Goal: Task Accomplishment & Management: Manage account settings

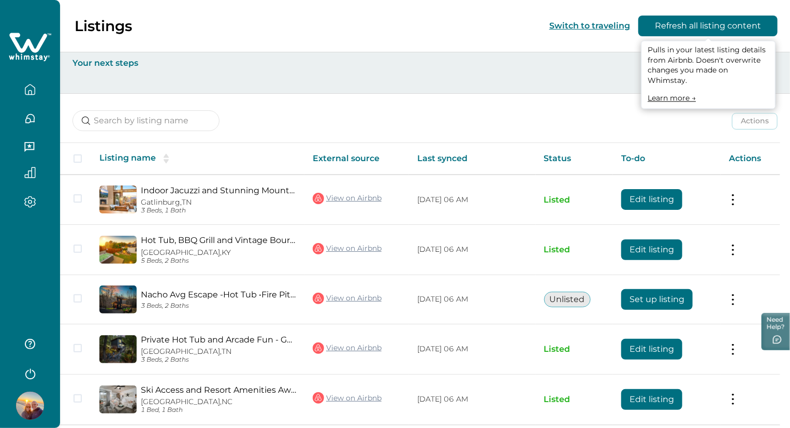
click at [671, 27] on button "Refresh all listing content" at bounding box center [707, 26] width 139 height 21
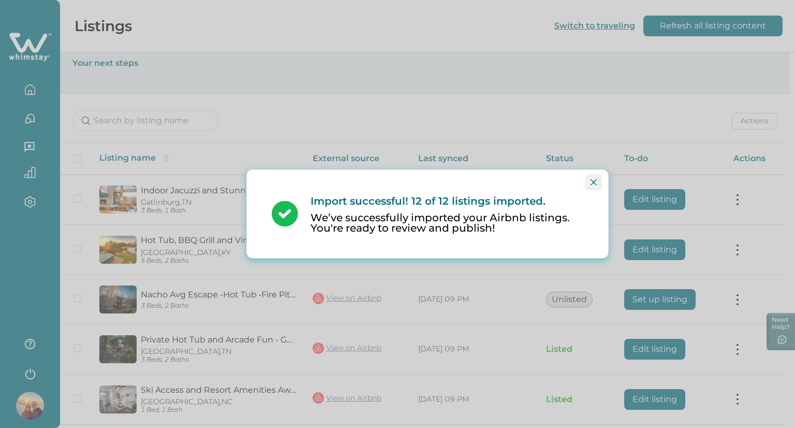
click at [591, 184] on icon "Close" at bounding box center [594, 182] width 6 height 6
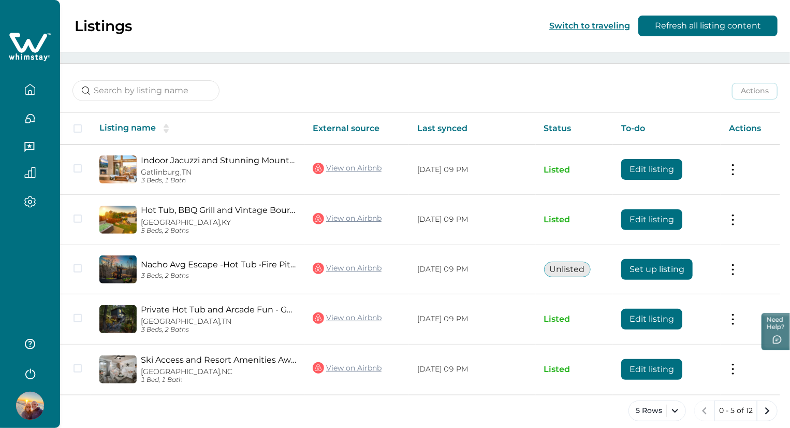
scroll to position [34, 0]
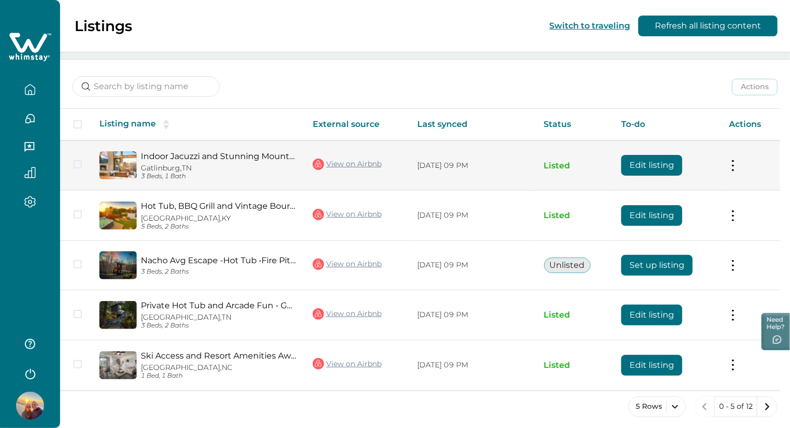
click at [737, 166] on button at bounding box center [733, 165] width 8 height 11
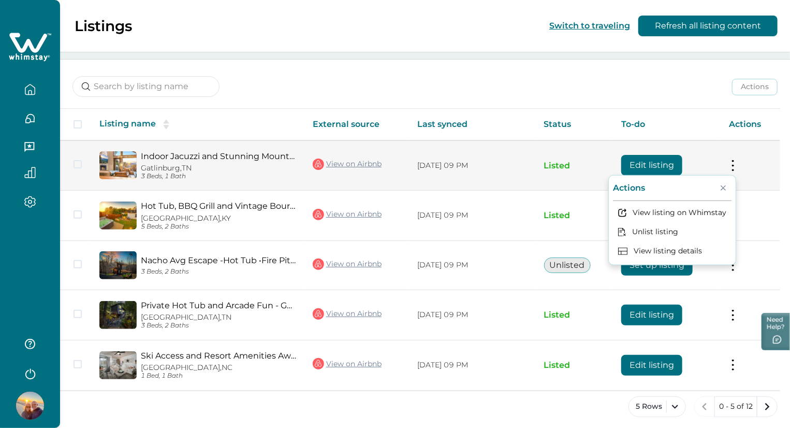
click at [660, 159] on button "Edit listing" at bounding box center [651, 165] width 61 height 21
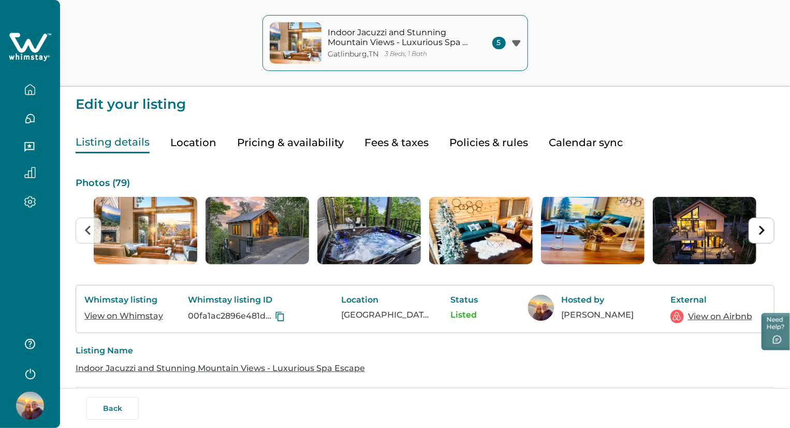
click at [288, 141] on button "Pricing & availability" at bounding box center [290, 142] width 107 height 21
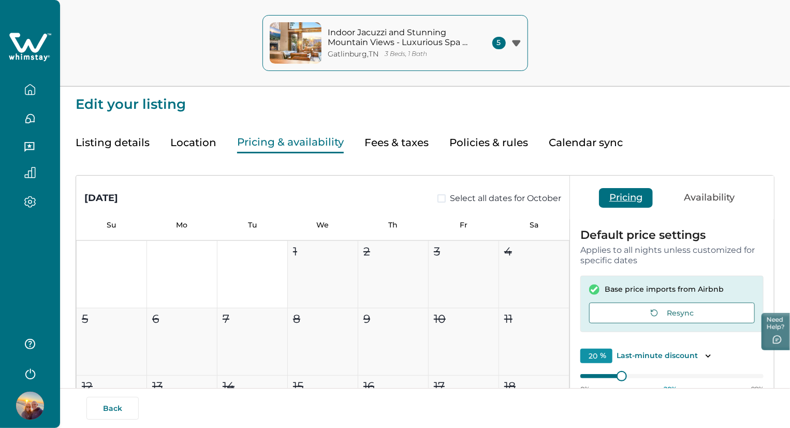
click at [423, 52] on p "3 Beds, 1 Bath" at bounding box center [406, 54] width 42 height 8
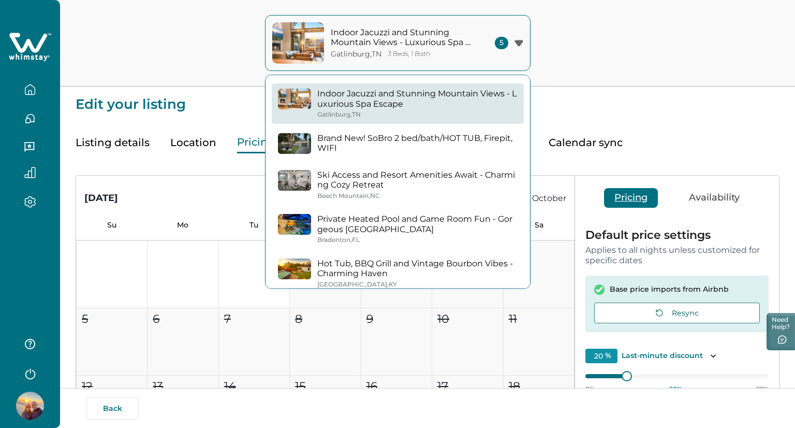
click at [433, 166] on button "Ski Access and Resort Amenities Await - Charming Cozy Retreat [GEOGRAPHIC_DATA]…" at bounding box center [398, 185] width 252 height 40
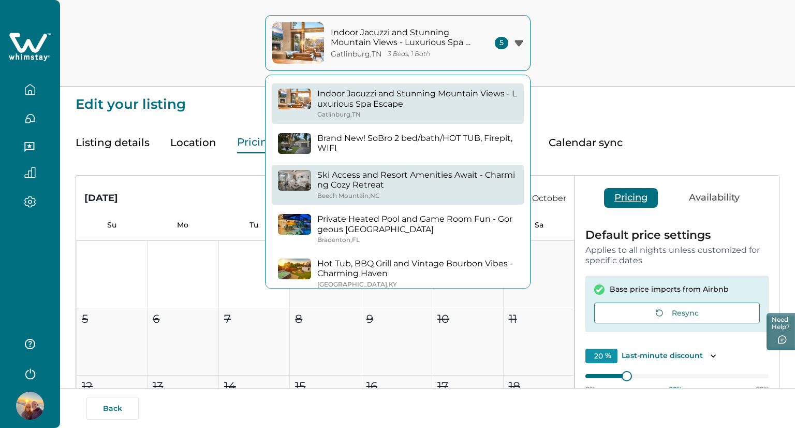
type input "0"
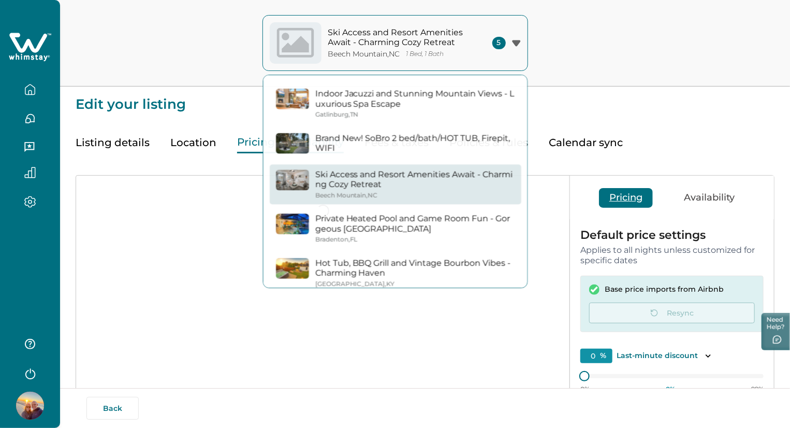
type input "5"
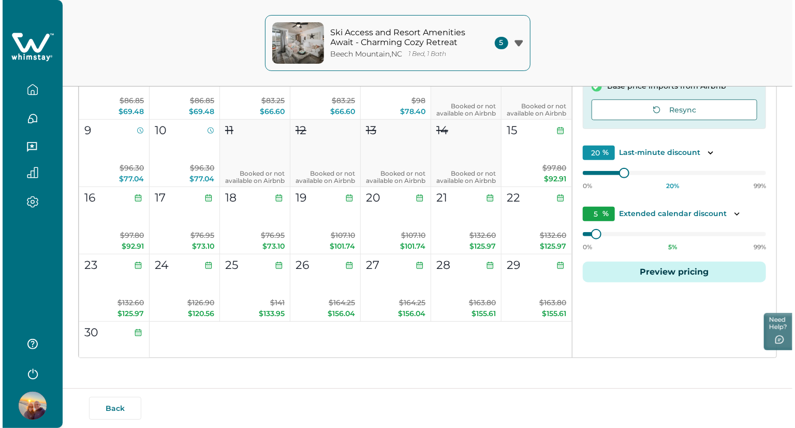
scroll to position [481, 0]
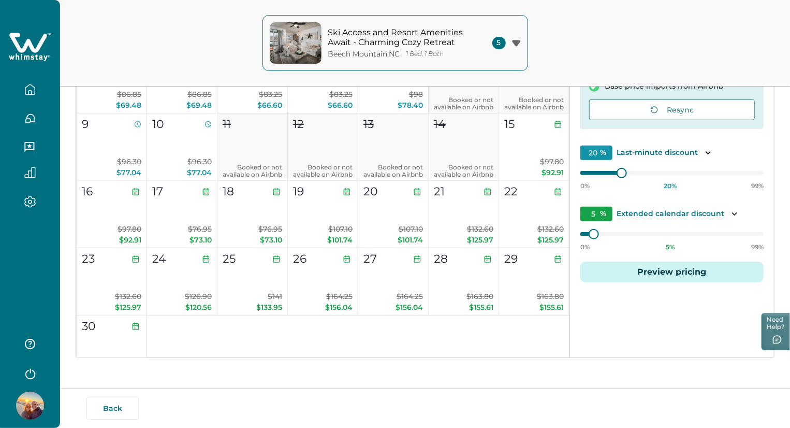
click at [503, 58] on button "Ski Access and Resort Amenities Await - Charming Cozy Retreat [GEOGRAPHIC_DATA]…" at bounding box center [396, 43] width 266 height 56
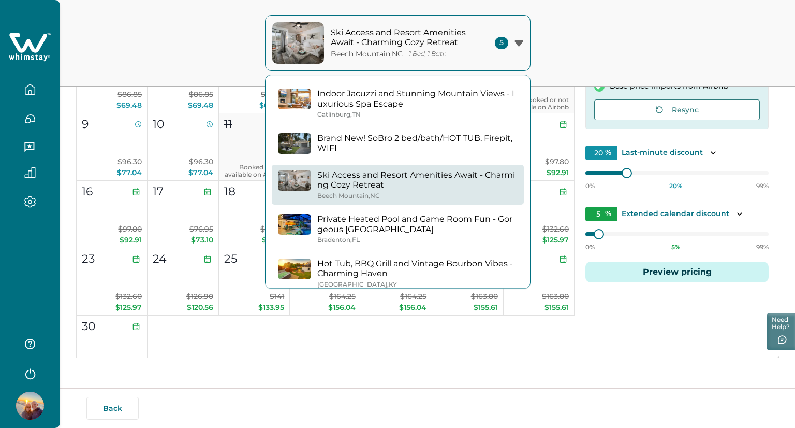
click at [453, 214] on p "Private Heated Pool and Game Room Fun - Gorgeous [GEOGRAPHIC_DATA]" at bounding box center [417, 224] width 200 height 20
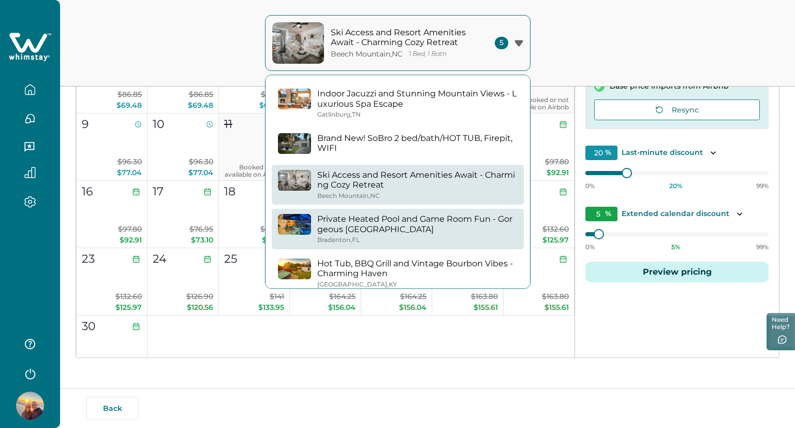
type input "0"
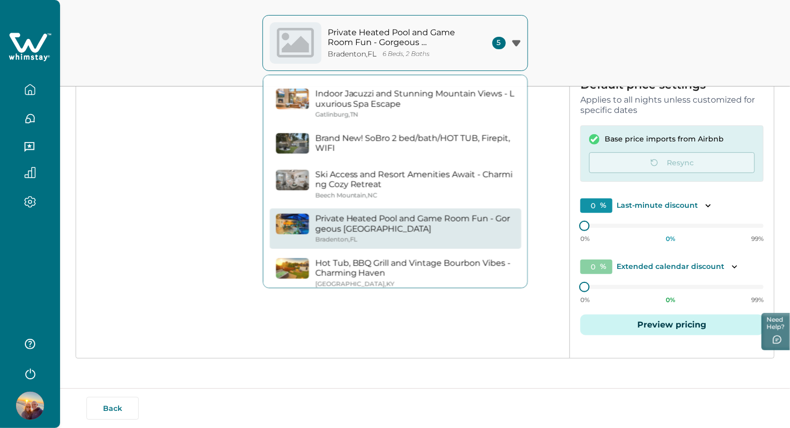
type input "10"
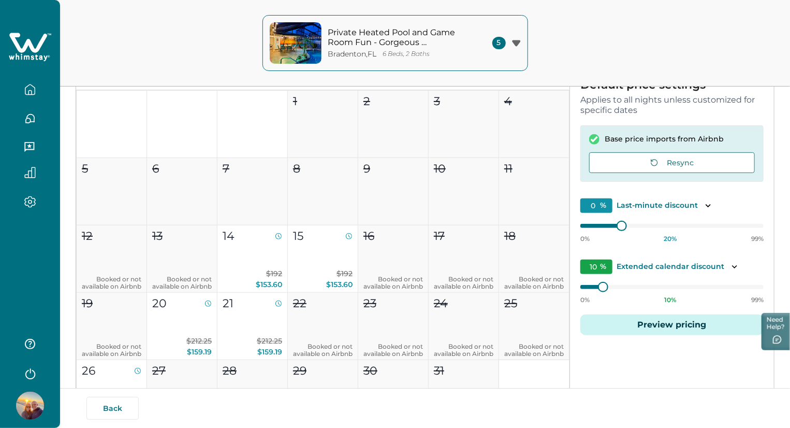
type input "20"
click at [257, 270] on p "$192 $153.60" at bounding box center [253, 279] width 60 height 22
type input "15"
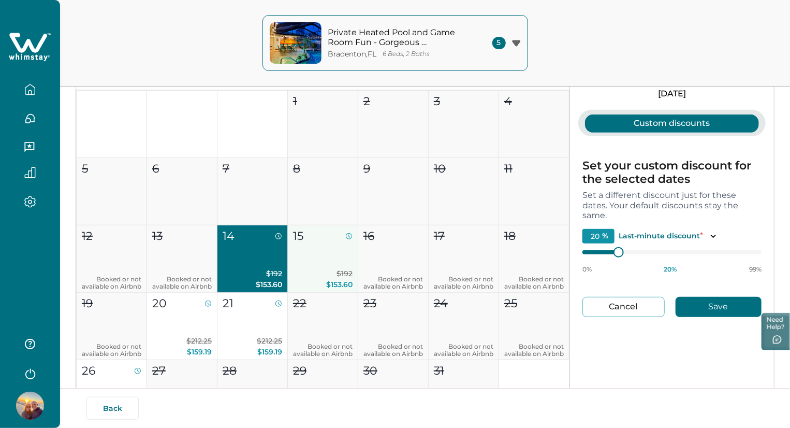
click at [312, 268] on p "$192 $153.60" at bounding box center [323, 279] width 60 height 22
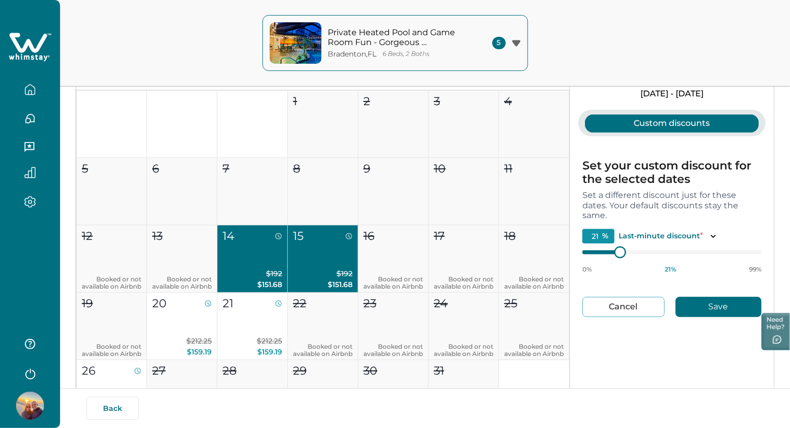
type input "21"
type input "22"
type input "23"
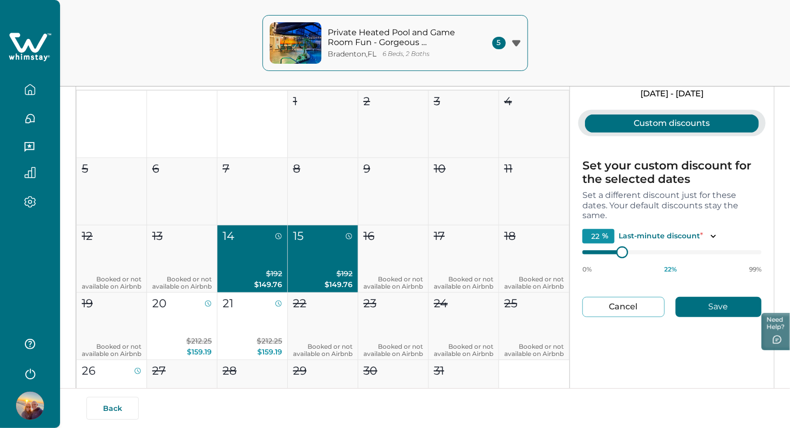
type input "23"
type input "24"
type input "25"
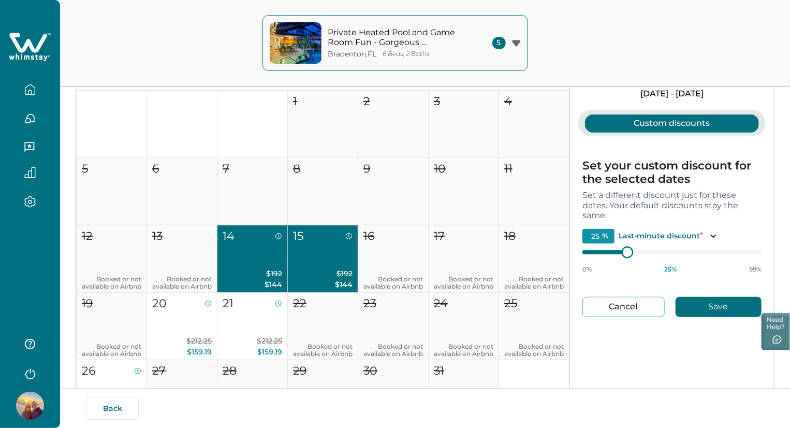
click at [627, 250] on div at bounding box center [627, 251] width 9 height 9
type input "24"
type input "25"
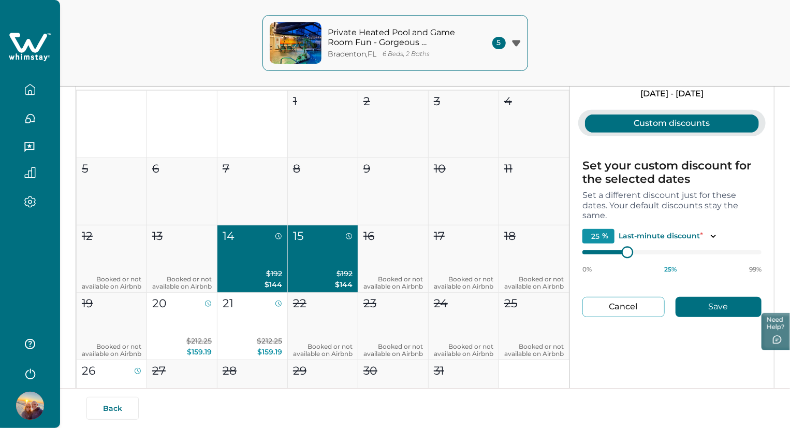
click at [629, 249] on div at bounding box center [627, 251] width 9 height 9
click at [694, 304] on button "Save" at bounding box center [719, 307] width 86 height 20
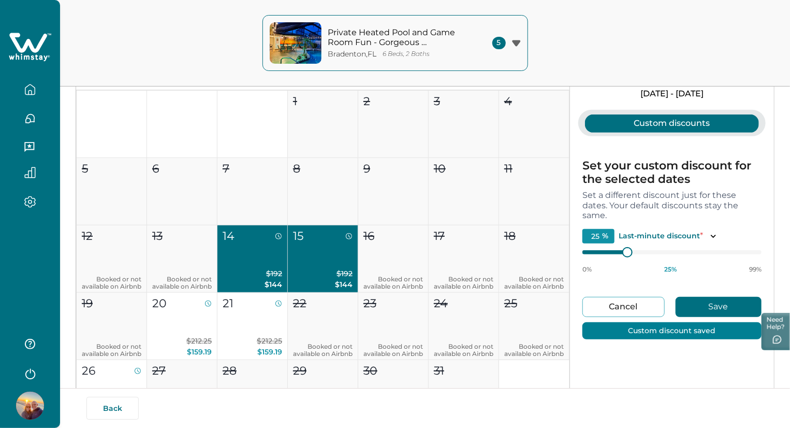
type input "20"
type input "10"
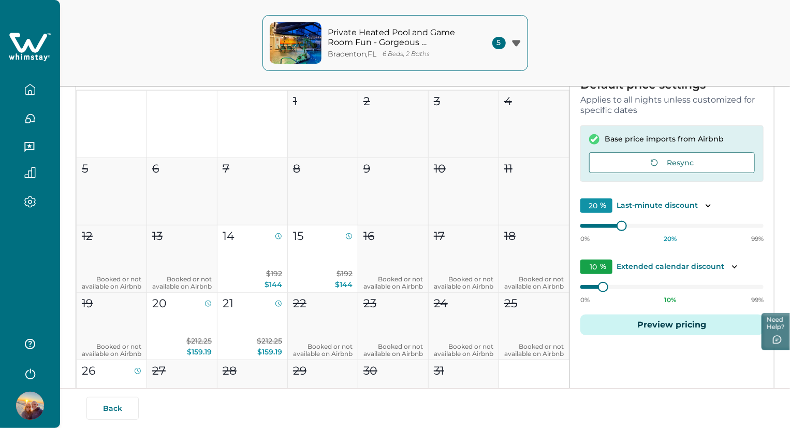
click at [516, 55] on button "Private Heated Pool and Game Room Fun - Gorgeous [GEOGRAPHIC_DATA] 6 Beds, 2 Ba…" at bounding box center [396, 43] width 266 height 56
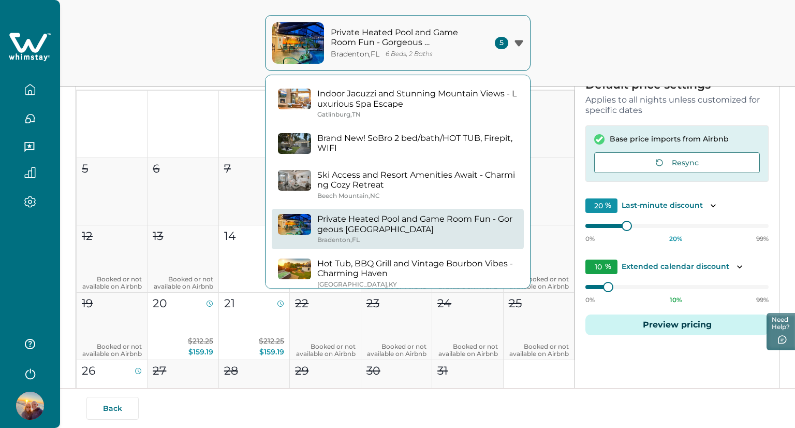
click at [456, 269] on p "Hot Tub, BBQ Grill and Vintage Bourbon Vibes - Charming Haven" at bounding box center [417, 268] width 200 height 20
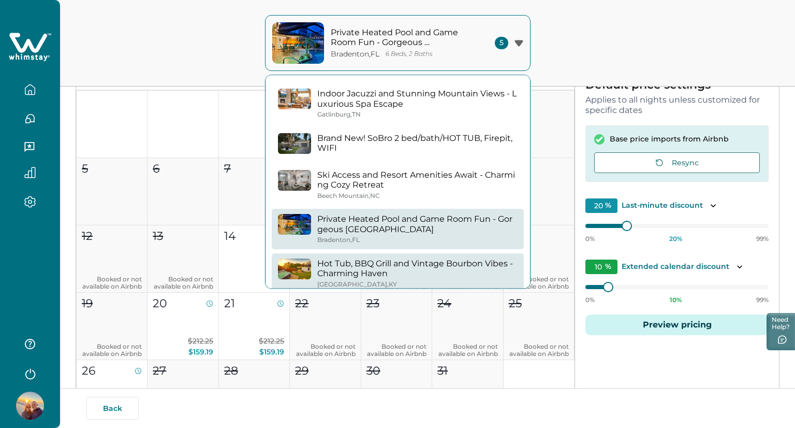
type input "0"
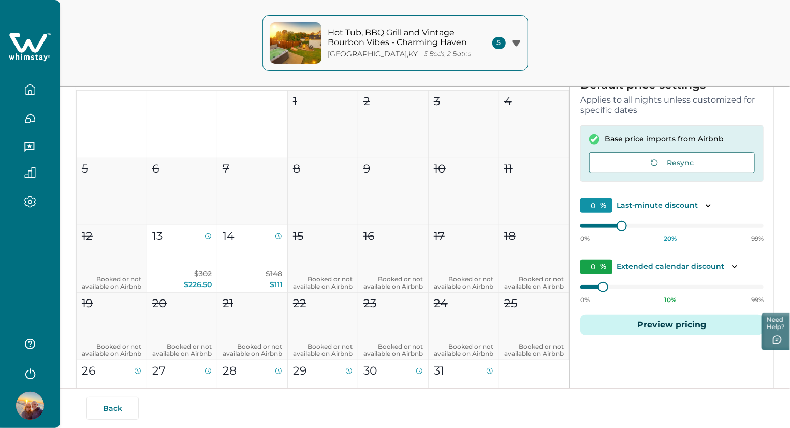
type input "10"
click at [179, 249] on button "13 $302 $226.50" at bounding box center [182, 258] width 70 height 67
type input "25"
type input "15"
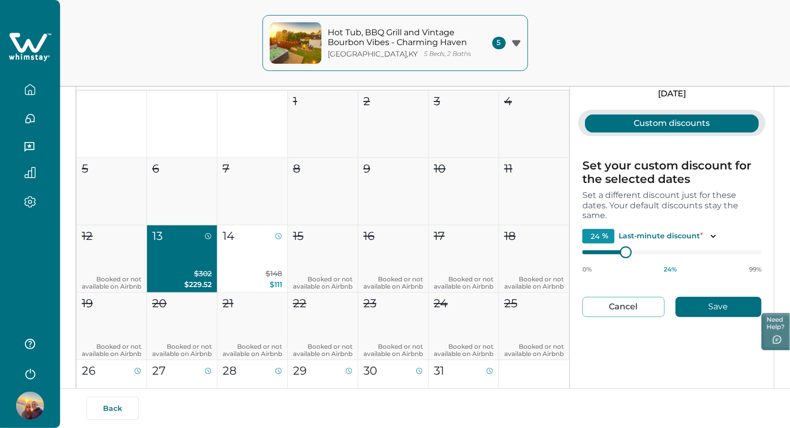
type input "24"
type input "25"
type input "26"
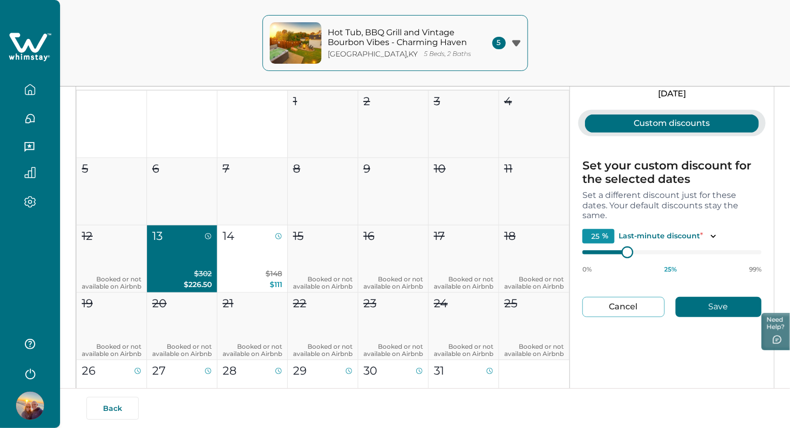
type input "26"
type input "27"
type input "28"
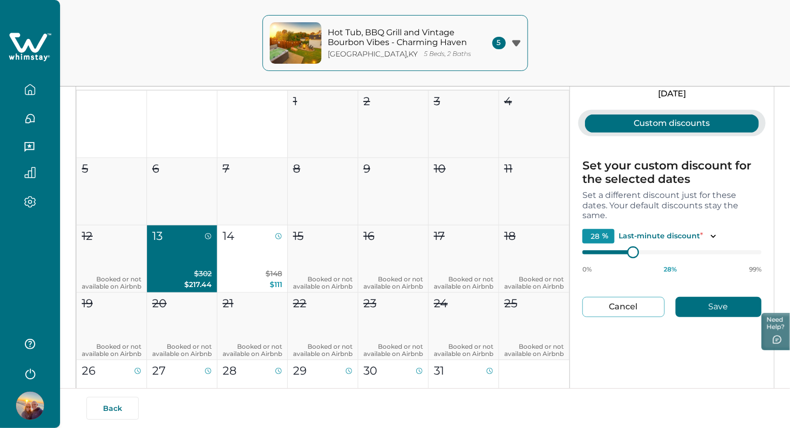
type input "29"
type input "30"
type input "31"
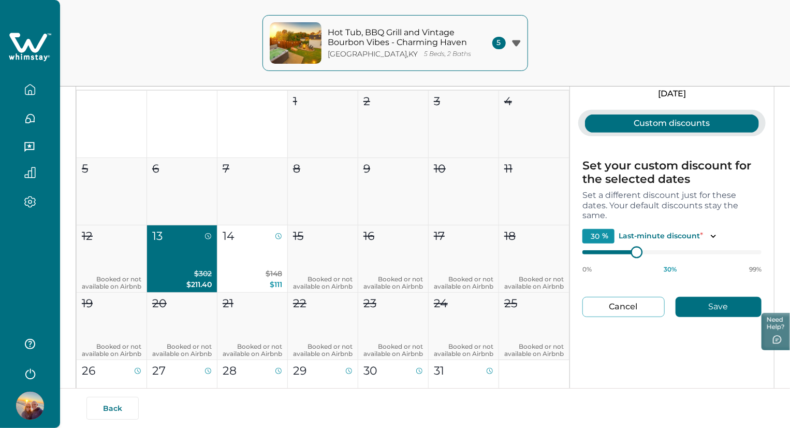
type input "31"
type input "32"
type input "33"
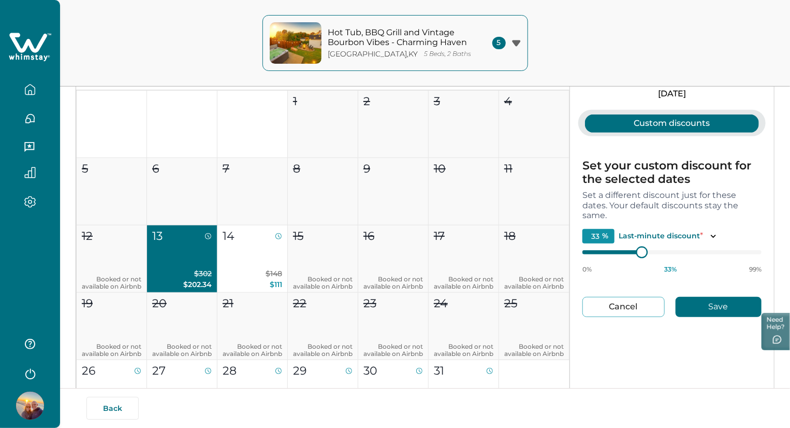
type input "34"
type input "35"
type input "36"
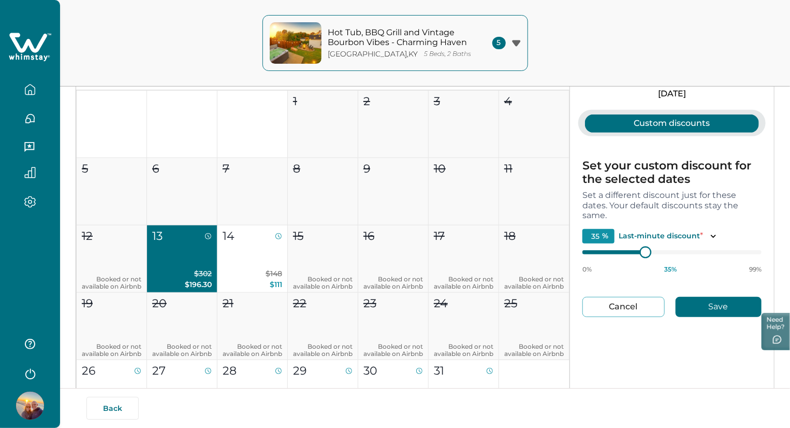
type input "36"
type input "37"
type input "38"
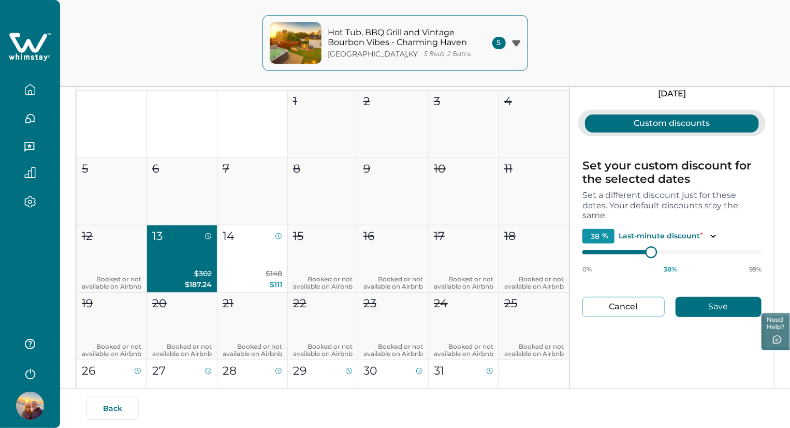
type input "39"
type input "41"
type input "42"
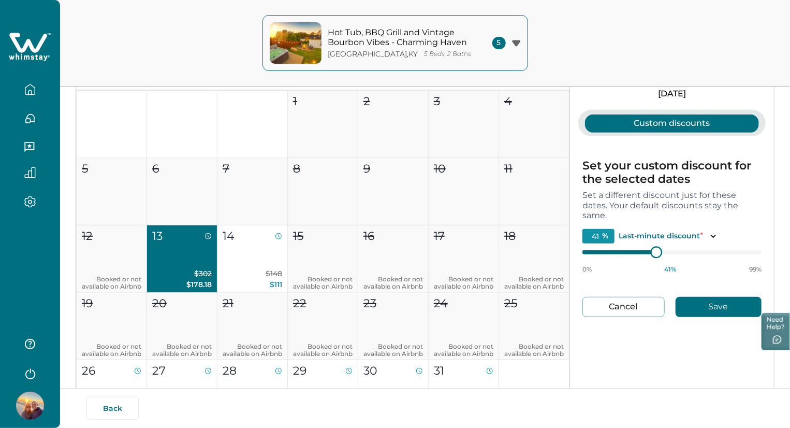
type input "42"
type input "43"
type input "44"
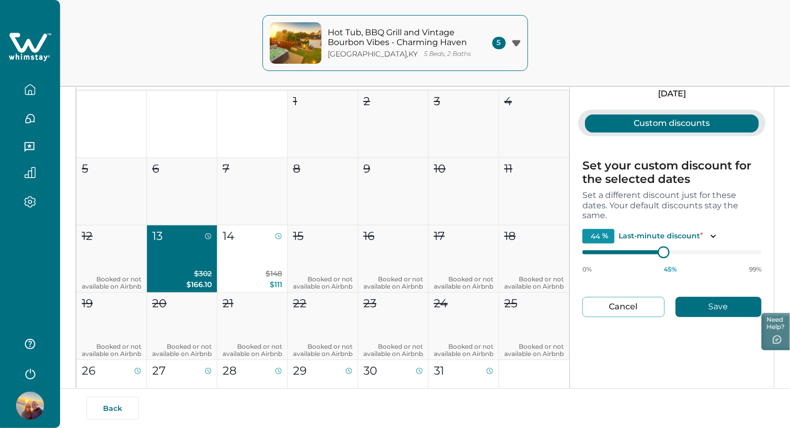
type input "45"
type input "46"
type input "45"
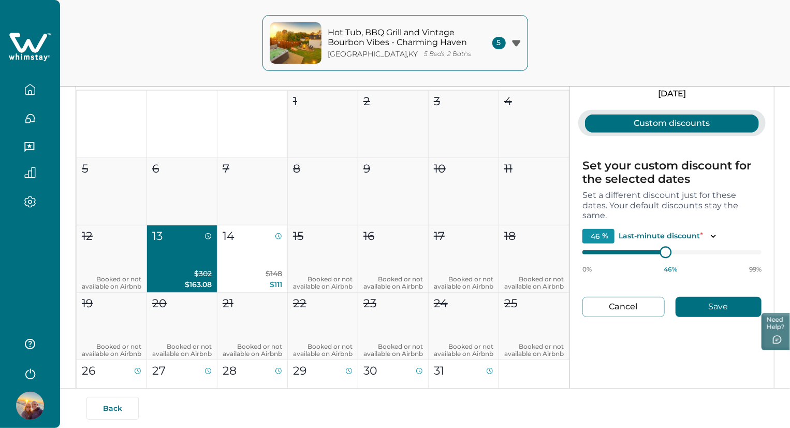
type input "45"
type input "44"
type input "45"
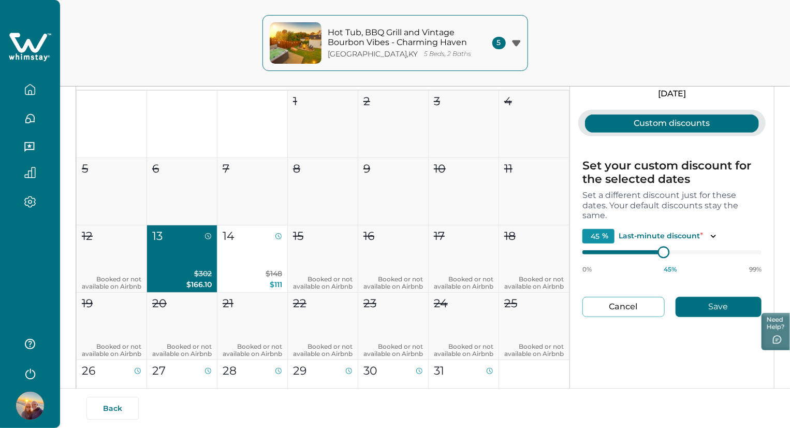
click at [663, 249] on div at bounding box center [663, 251] width 9 height 9
type input "44"
type input "46"
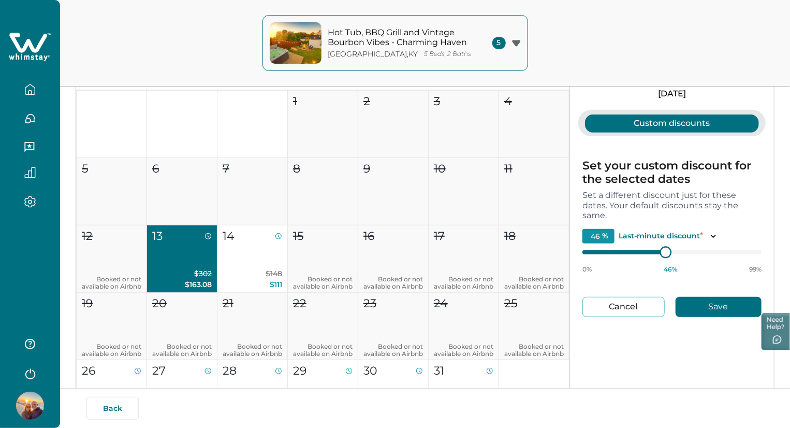
type input "47"
type input "48"
type input "49"
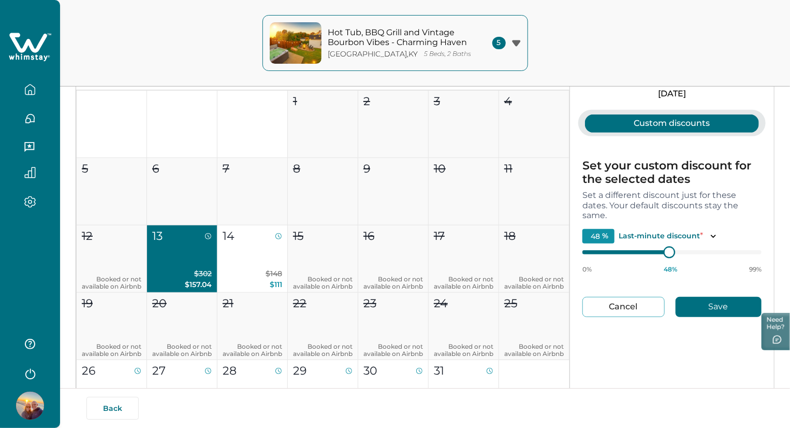
type input "49"
type input "50"
type input "51"
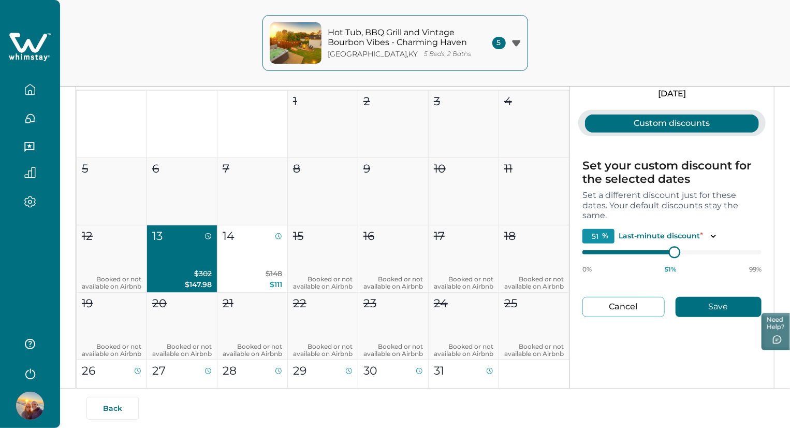
click at [674, 250] on div at bounding box center [674, 251] width 9 height 9
type input "52"
type input "53"
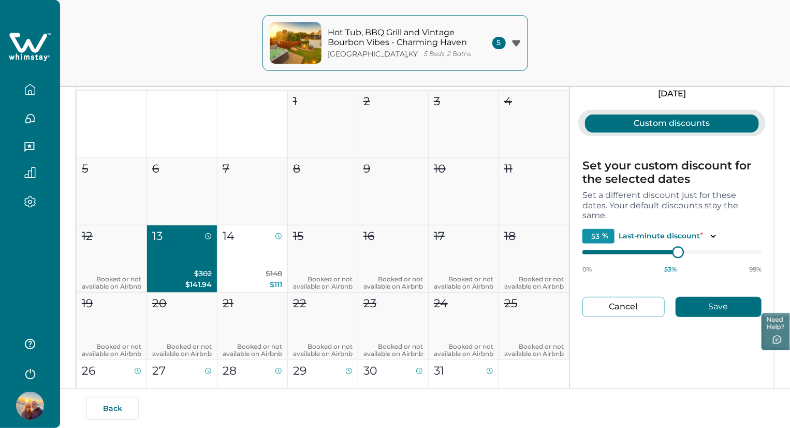
type input "54"
type input "53"
click at [679, 250] on div at bounding box center [678, 251] width 9 height 9
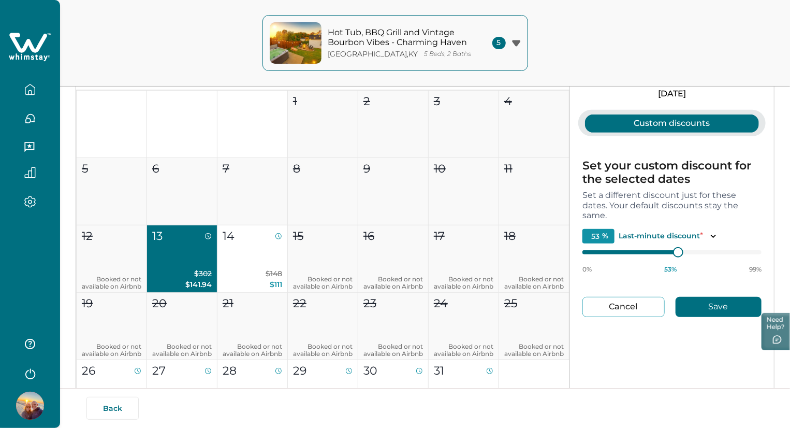
click at [701, 306] on button "Save" at bounding box center [719, 307] width 86 height 20
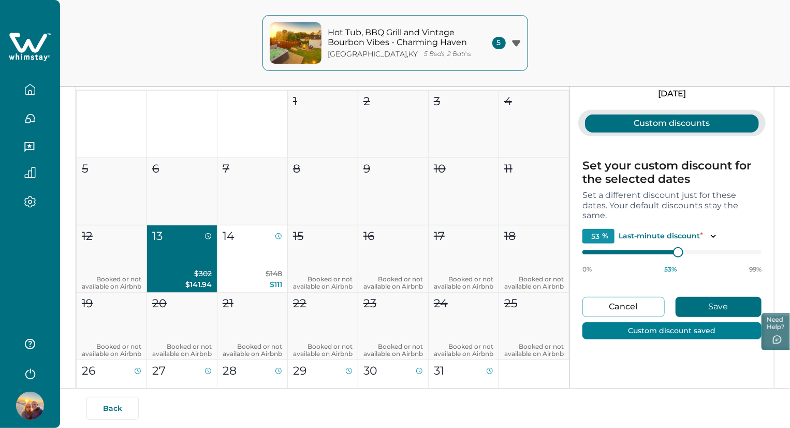
type input "20"
type input "10"
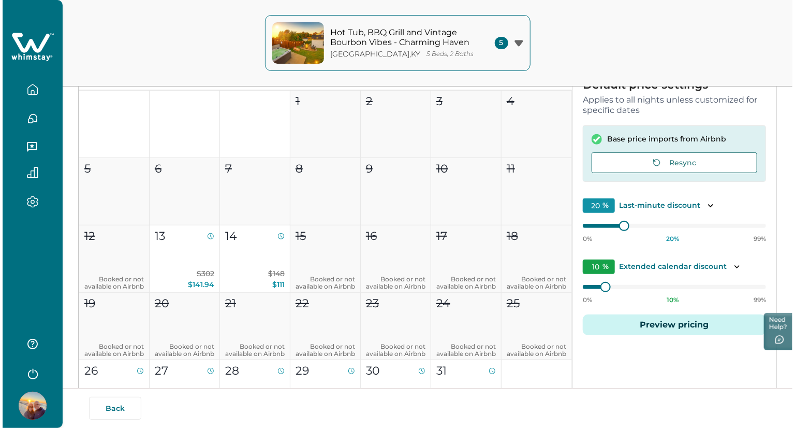
scroll to position [203, 0]
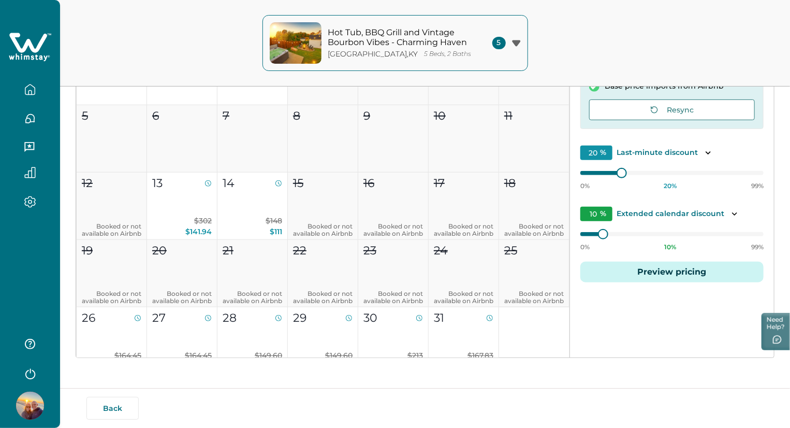
click at [519, 44] on icon "button" at bounding box center [516, 43] width 9 height 7
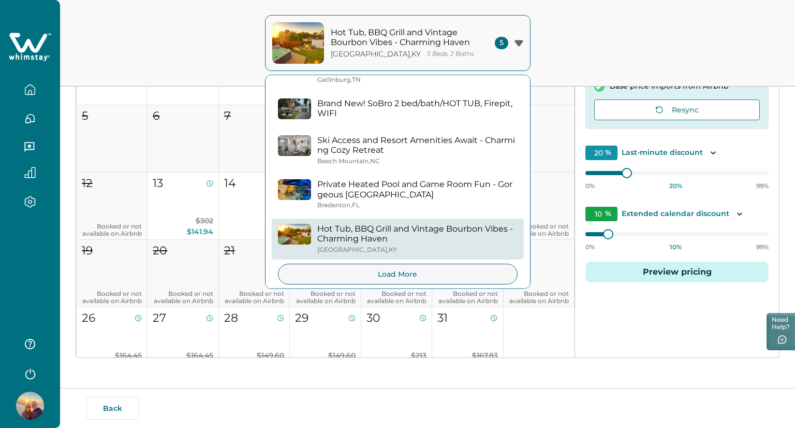
scroll to position [39, 0]
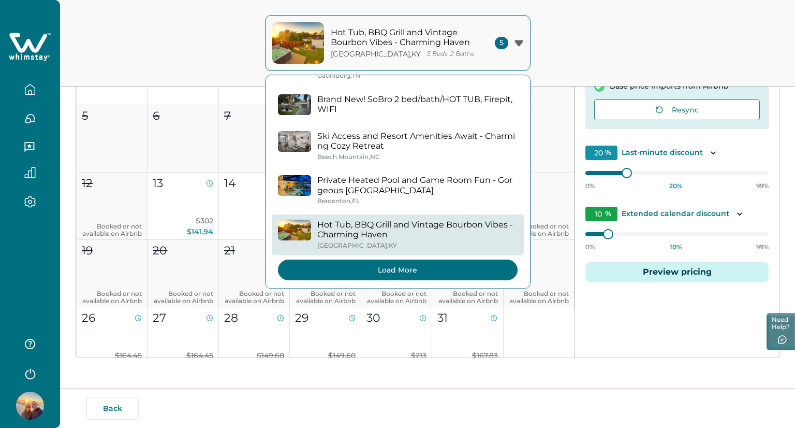
click at [468, 278] on button "Load More" at bounding box center [398, 269] width 240 height 21
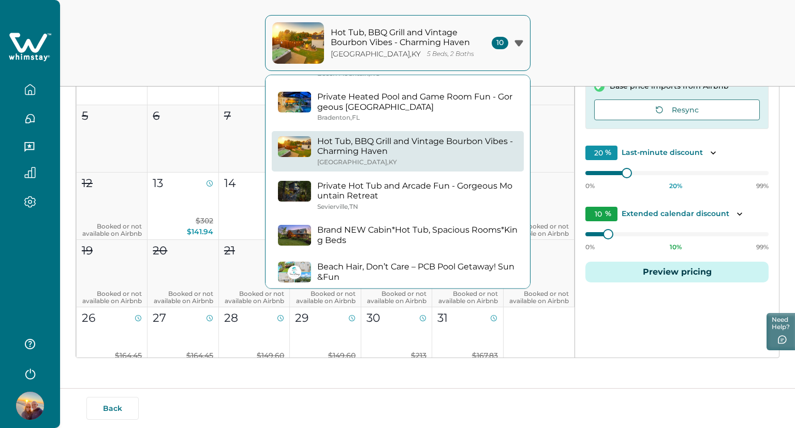
scroll to position [124, 0]
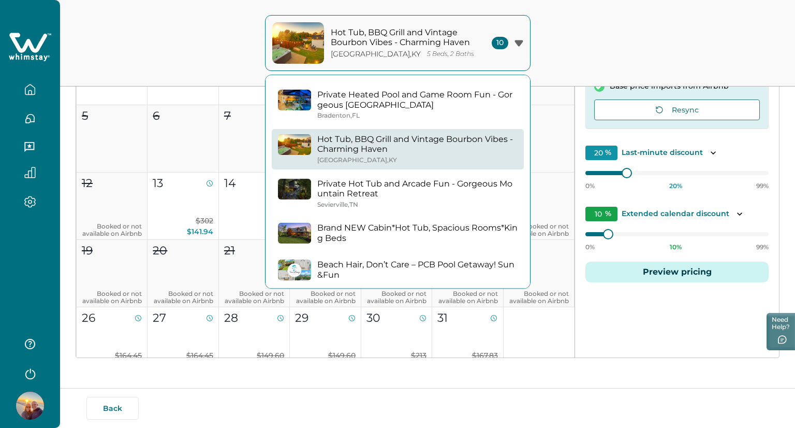
click at [418, 202] on div "[GEOGRAPHIC_DATA] , [GEOGRAPHIC_DATA]" at bounding box center [417, 205] width 200 height 8
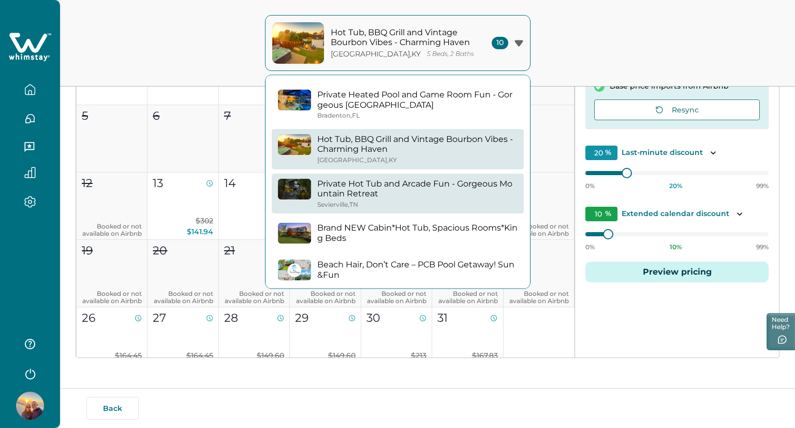
type input "0"
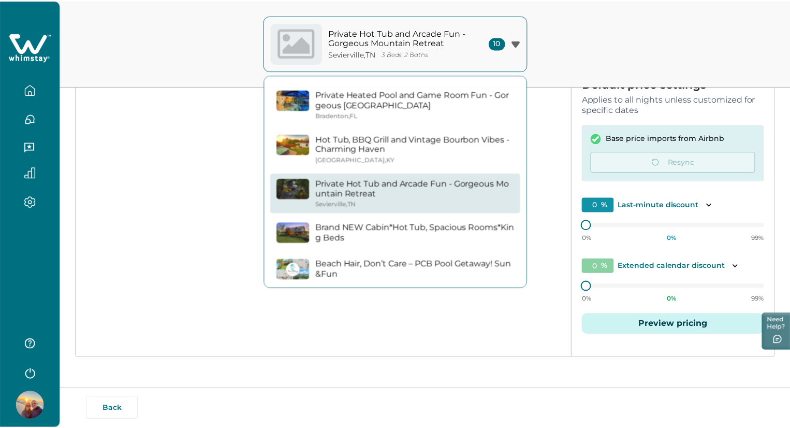
scroll to position [150, 0]
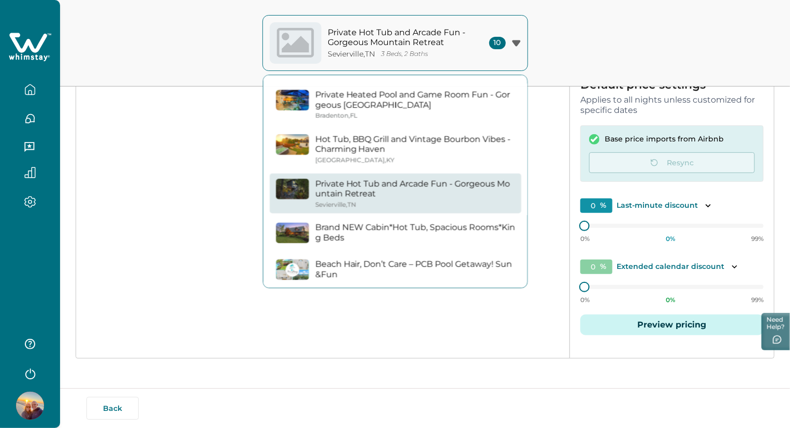
type input "10"
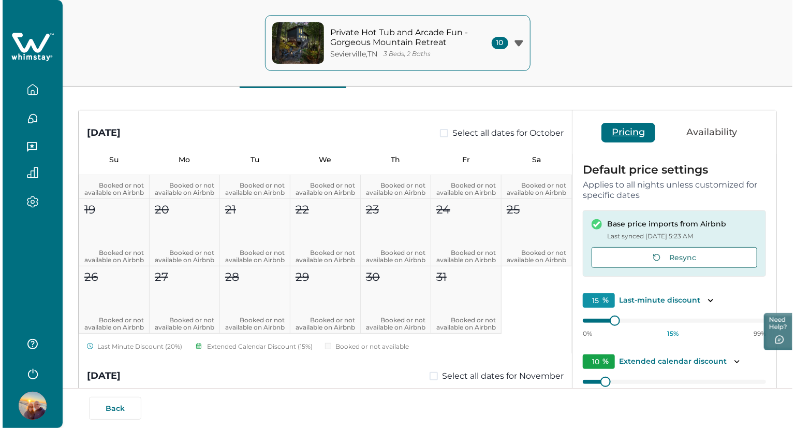
scroll to position [139, 0]
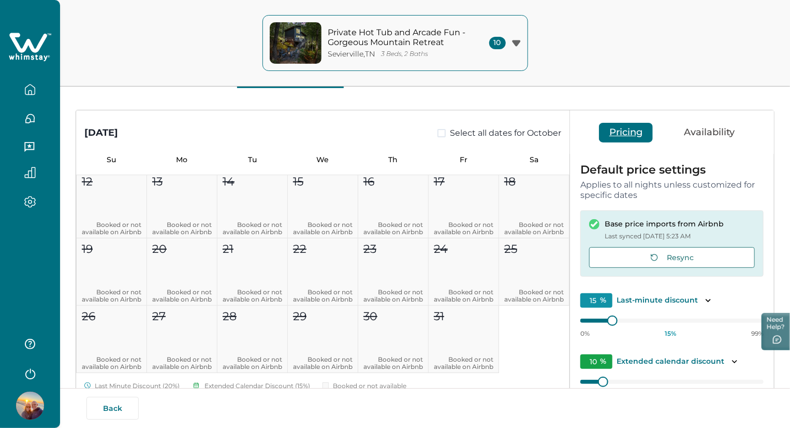
click at [517, 49] on button "Private Hot Tub and Arcade Fun - Gorgeous Mountain Retreat [GEOGRAPHIC_DATA] , …" at bounding box center [396, 43] width 266 height 56
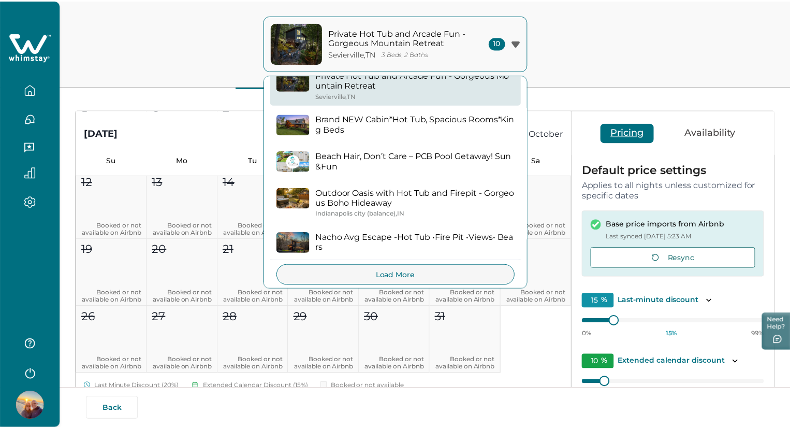
scroll to position [238, 0]
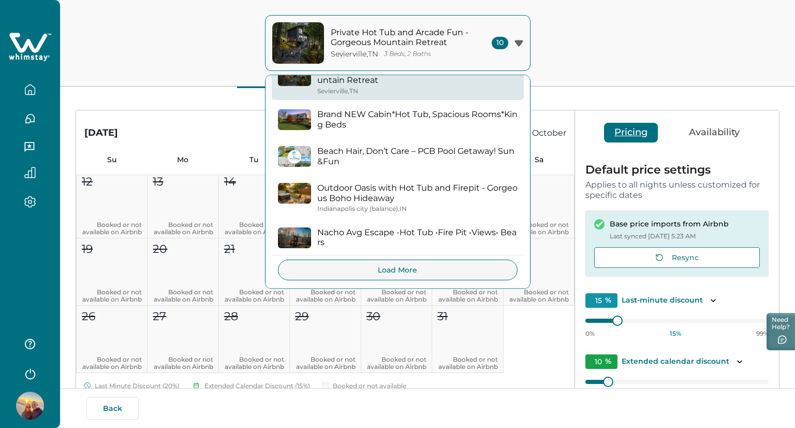
click at [425, 188] on p "Outdoor Oasis with Hot Tub and Firepit - Gorgeous Boho Hideaway" at bounding box center [417, 193] width 200 height 20
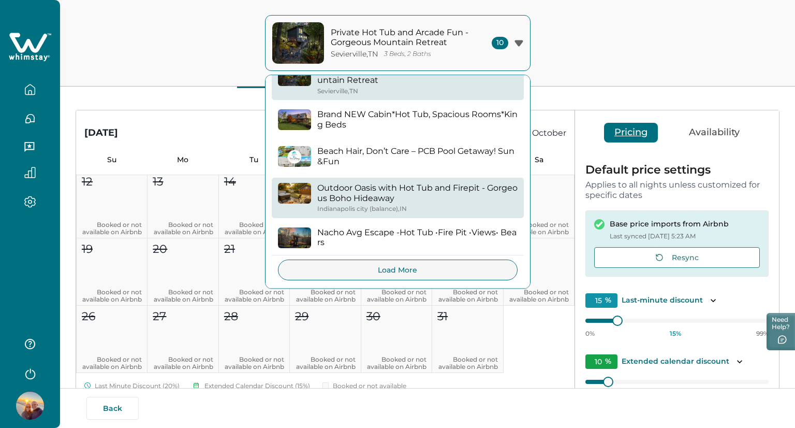
type input "0"
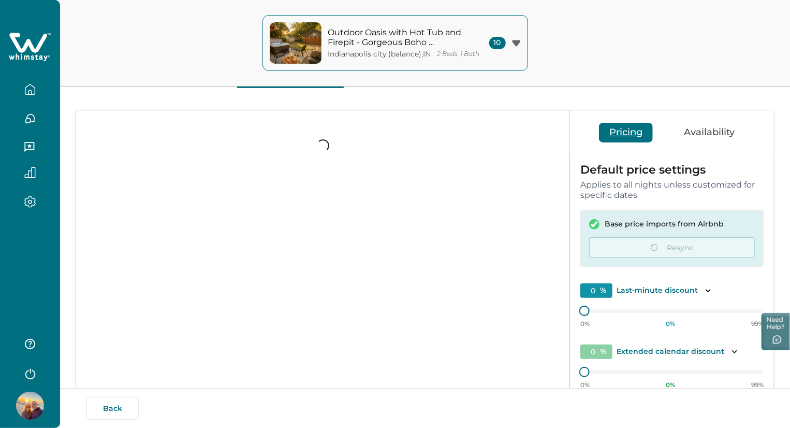
type input "10"
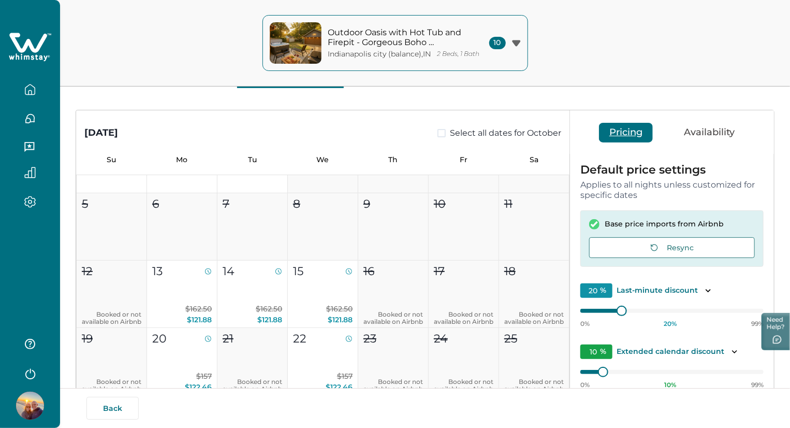
scroll to position [61, 0]
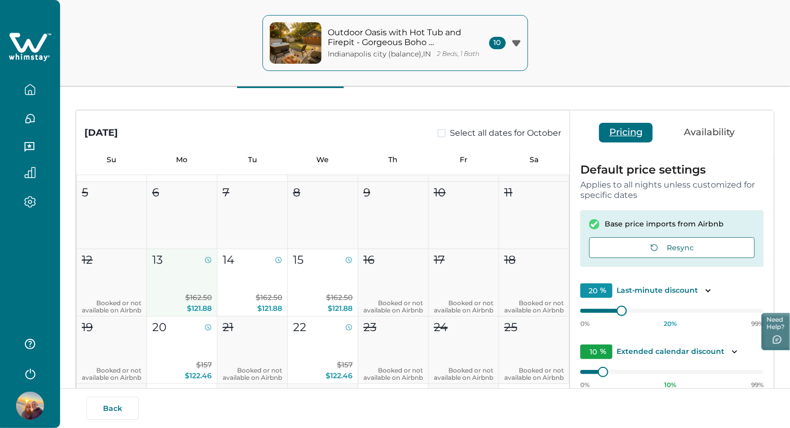
click at [188, 283] on button "13 $162.50 $121.88" at bounding box center [182, 282] width 70 height 67
type input "25"
type input "15"
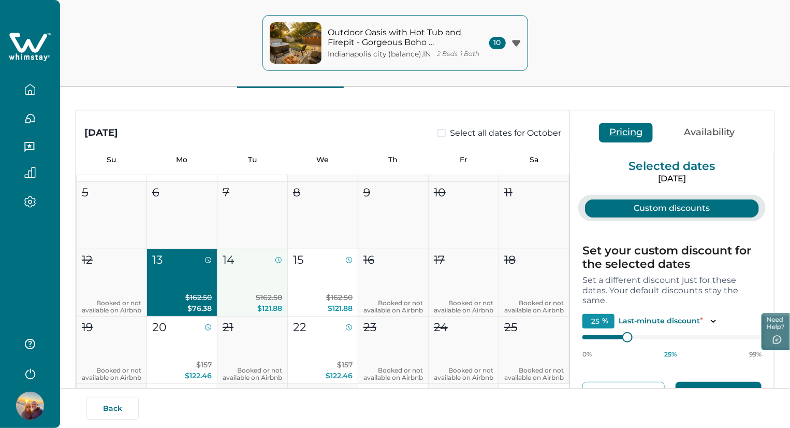
click at [234, 276] on button "14 $162.50 $121.88" at bounding box center [252, 282] width 70 height 67
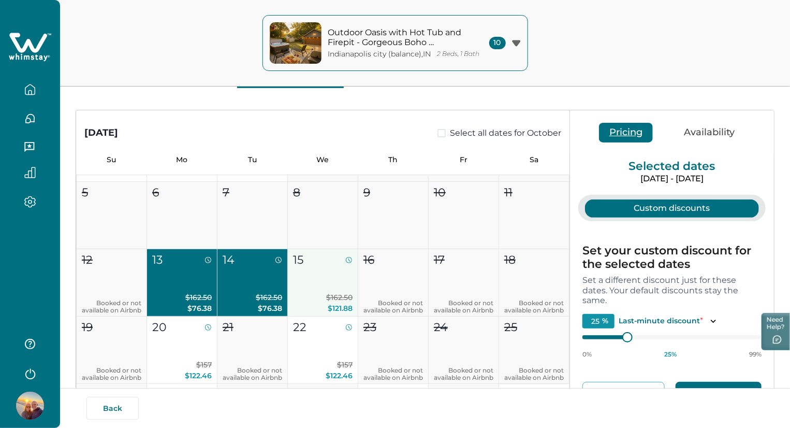
click at [311, 275] on button "15 $162.50 $121.88" at bounding box center [323, 282] width 70 height 67
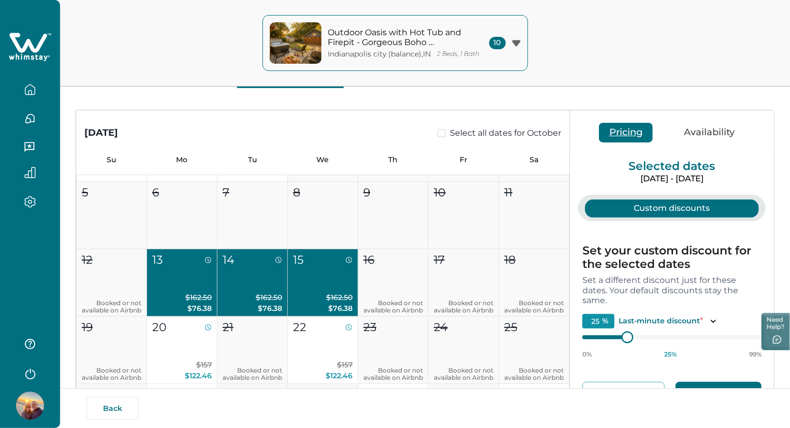
type input "24"
type input "23"
type input "22"
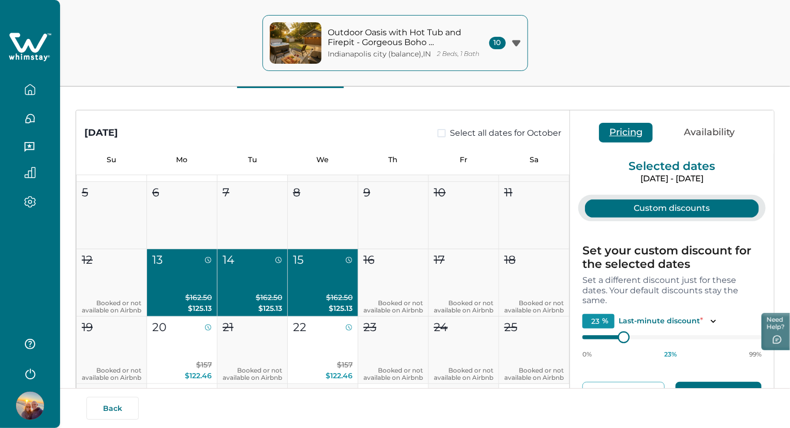
type input "22"
type input "23"
type input "24"
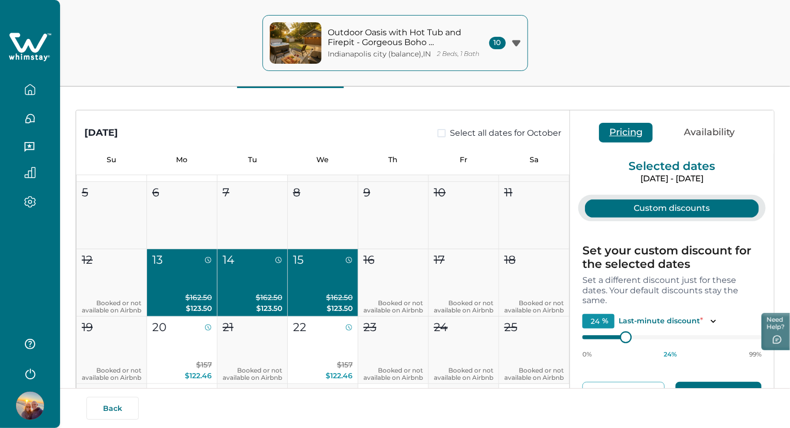
type input "25"
type input "26"
type input "27"
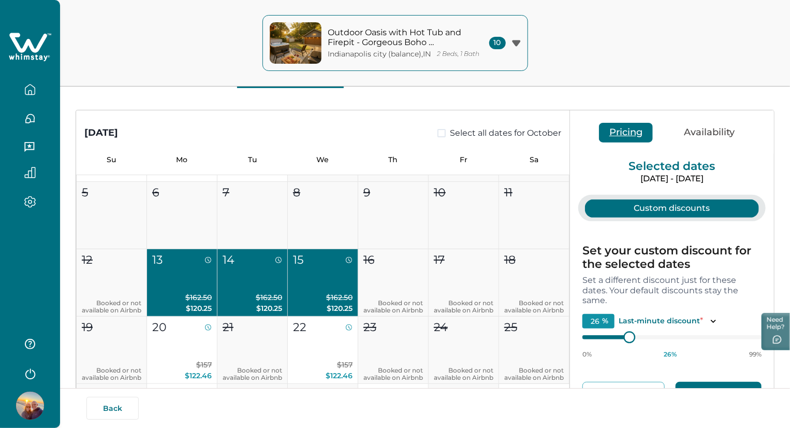
type input "27"
type input "28"
type input "29"
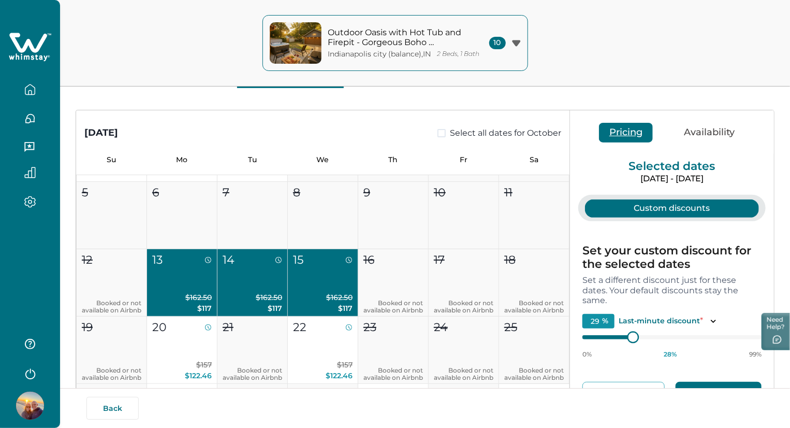
type input "30"
type input "31"
type input "32"
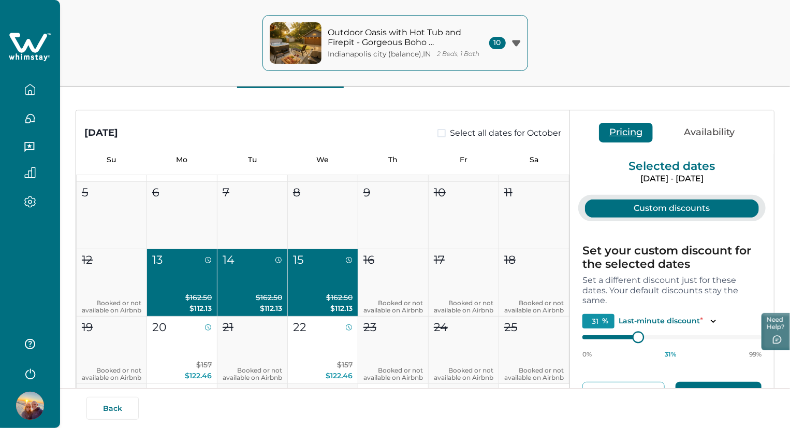
type input "32"
type input "33"
click at [642, 336] on div at bounding box center [641, 336] width 9 height 9
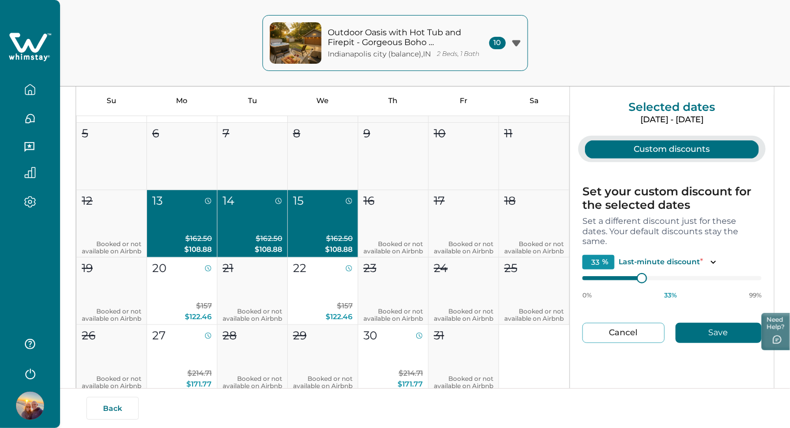
scroll to position [131, 0]
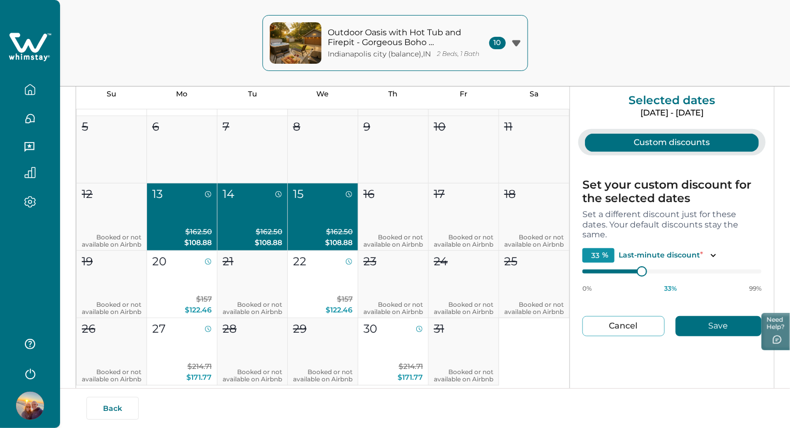
click at [704, 328] on button "Save" at bounding box center [719, 326] width 86 height 20
type input "20"
type input "10"
